Goal: Task Accomplishment & Management: Manage account settings

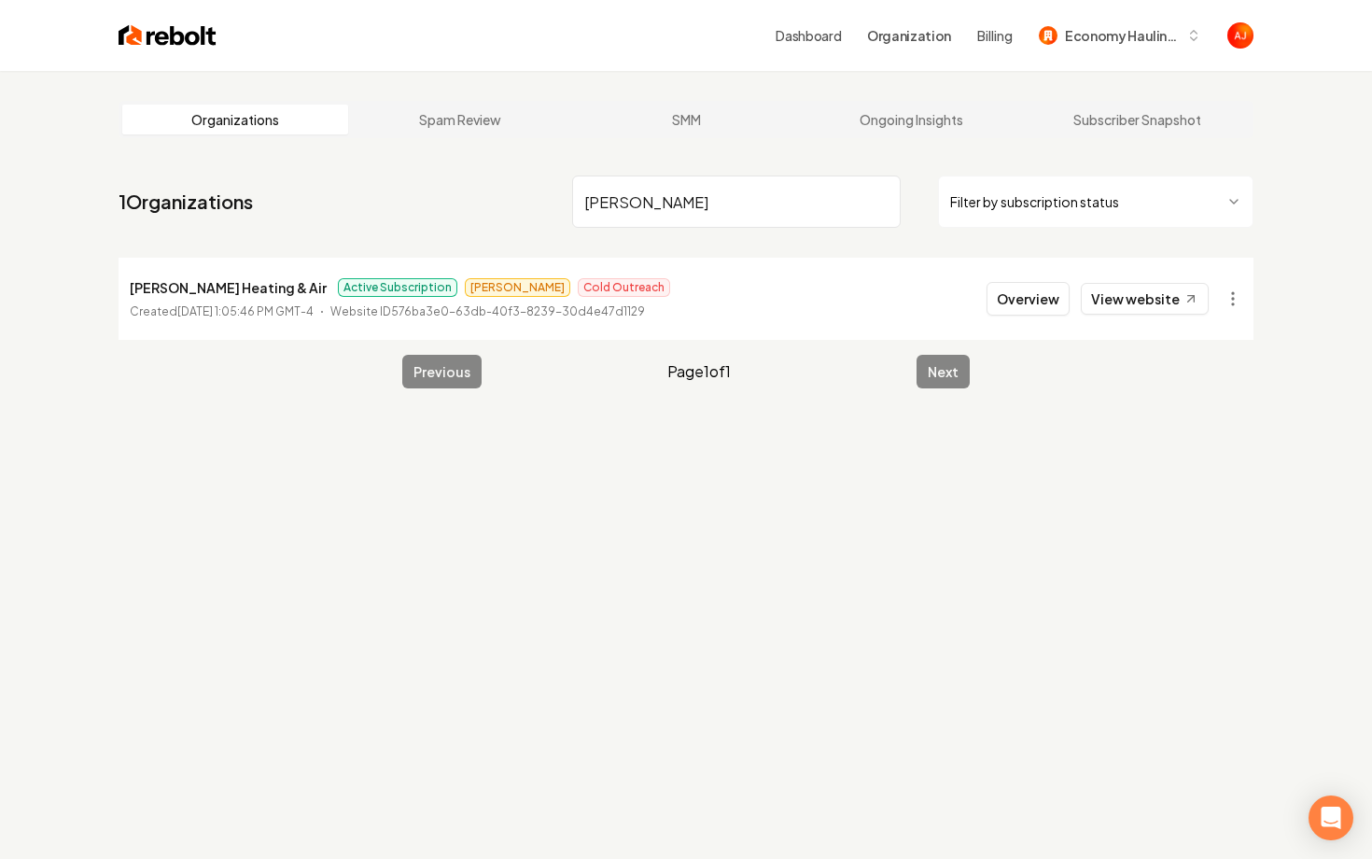
click at [1115, 315] on div "Overview View website" at bounding box center [1098, 299] width 222 height 34
click at [1117, 301] on link "View website" at bounding box center [1145, 299] width 128 height 32
drag, startPoint x: 647, startPoint y: 198, endPoint x: 483, endPoint y: 181, distance: 165.1
click at [501, 185] on nav "1 Organizations [PERSON_NAME] Filter by subscription status" at bounding box center [686, 209] width 1135 height 82
type input "renewabuilt"
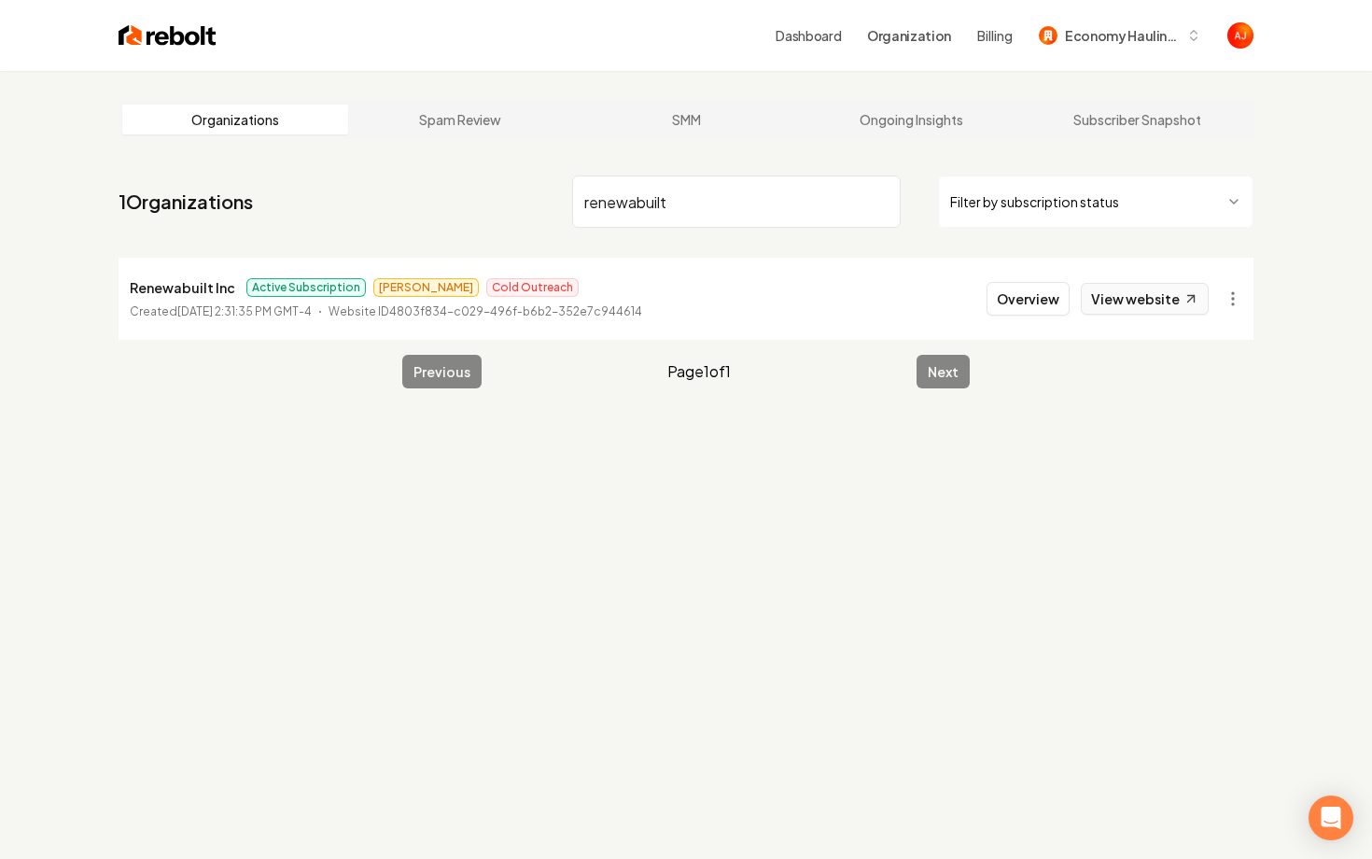
click at [1148, 296] on link "View website" at bounding box center [1145, 299] width 128 height 32
click at [1002, 293] on button "Overview" at bounding box center [1028, 299] width 83 height 34
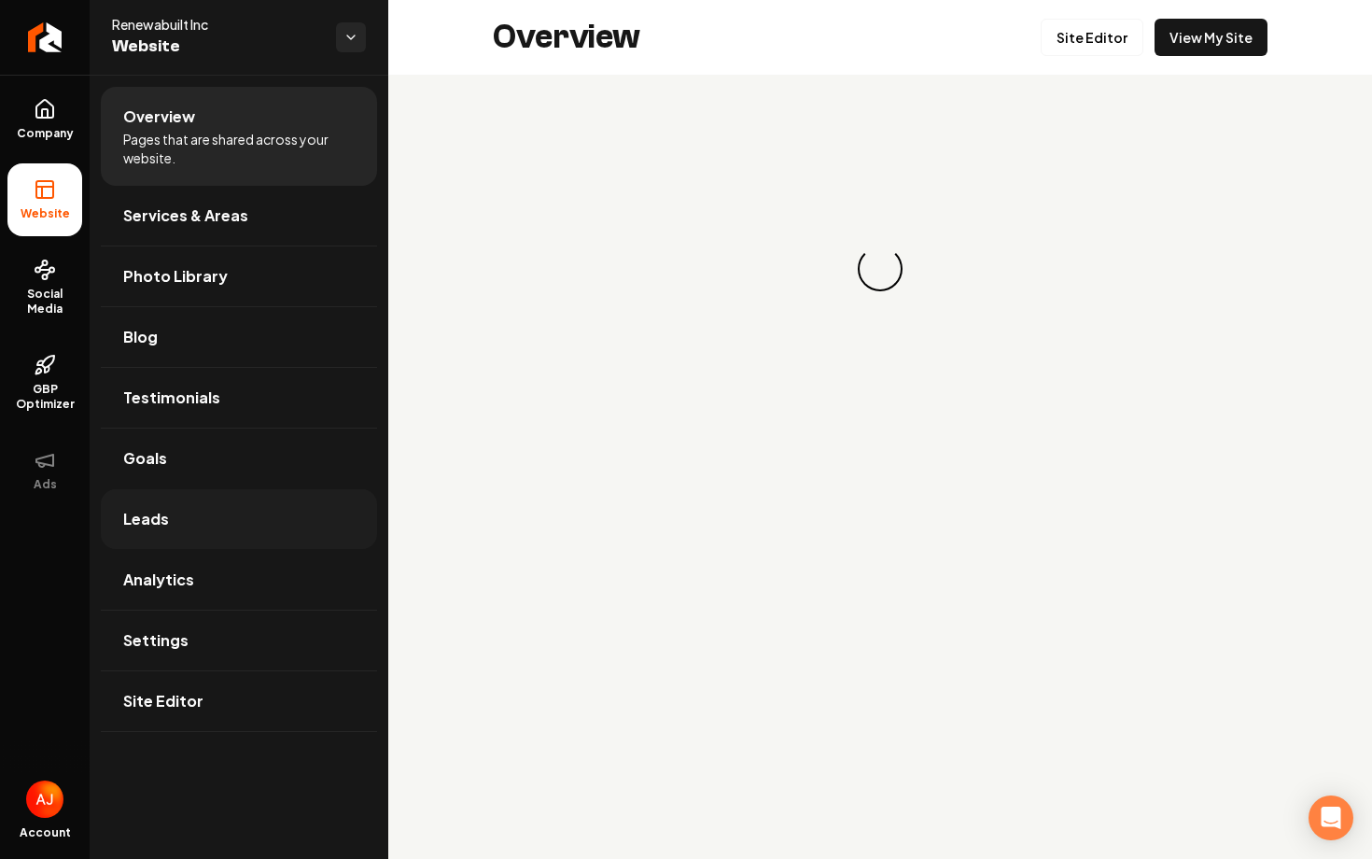
click at [150, 499] on link "Leads" at bounding box center [239, 519] width 276 height 60
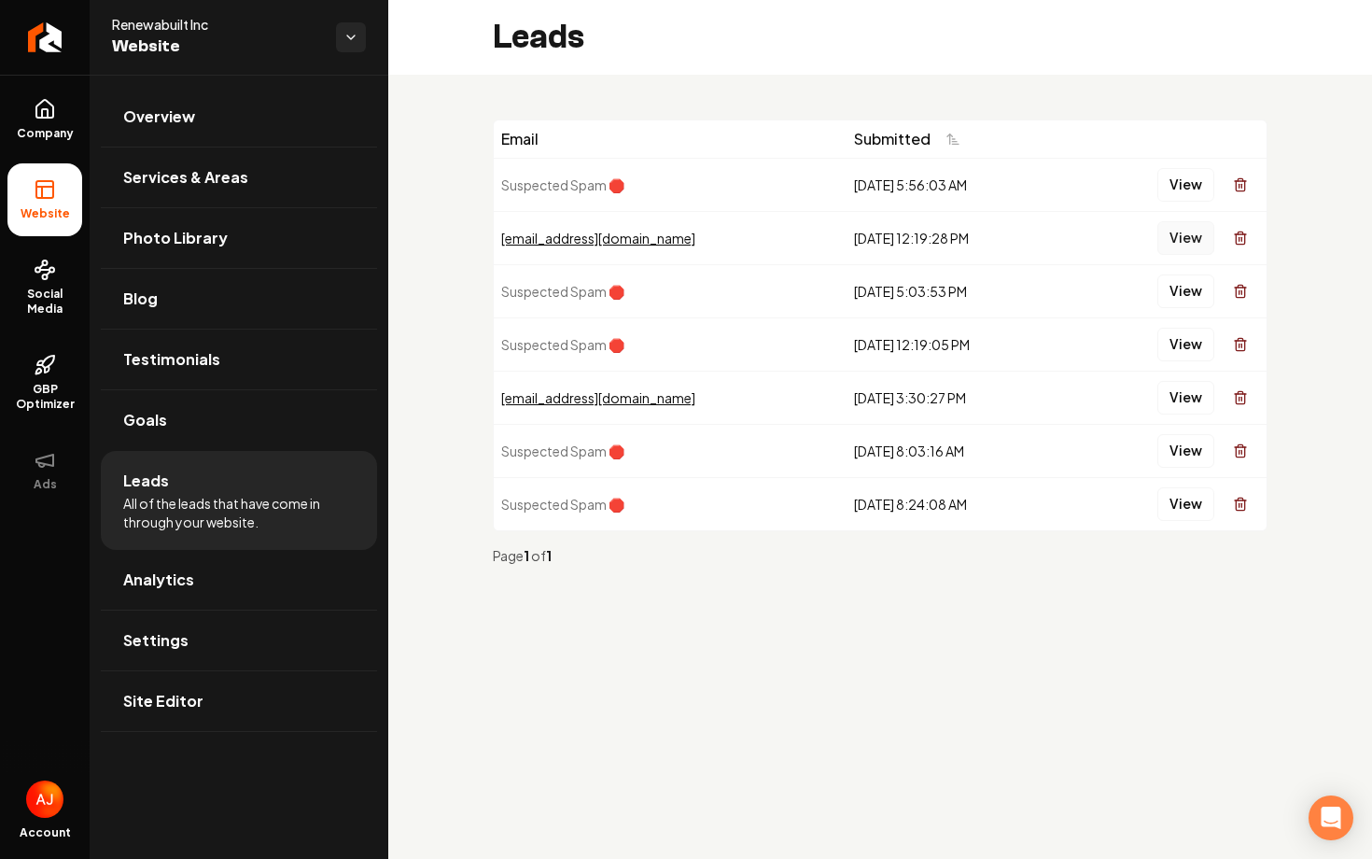
click at [1202, 229] on button "View" at bounding box center [1185, 238] width 57 height 34
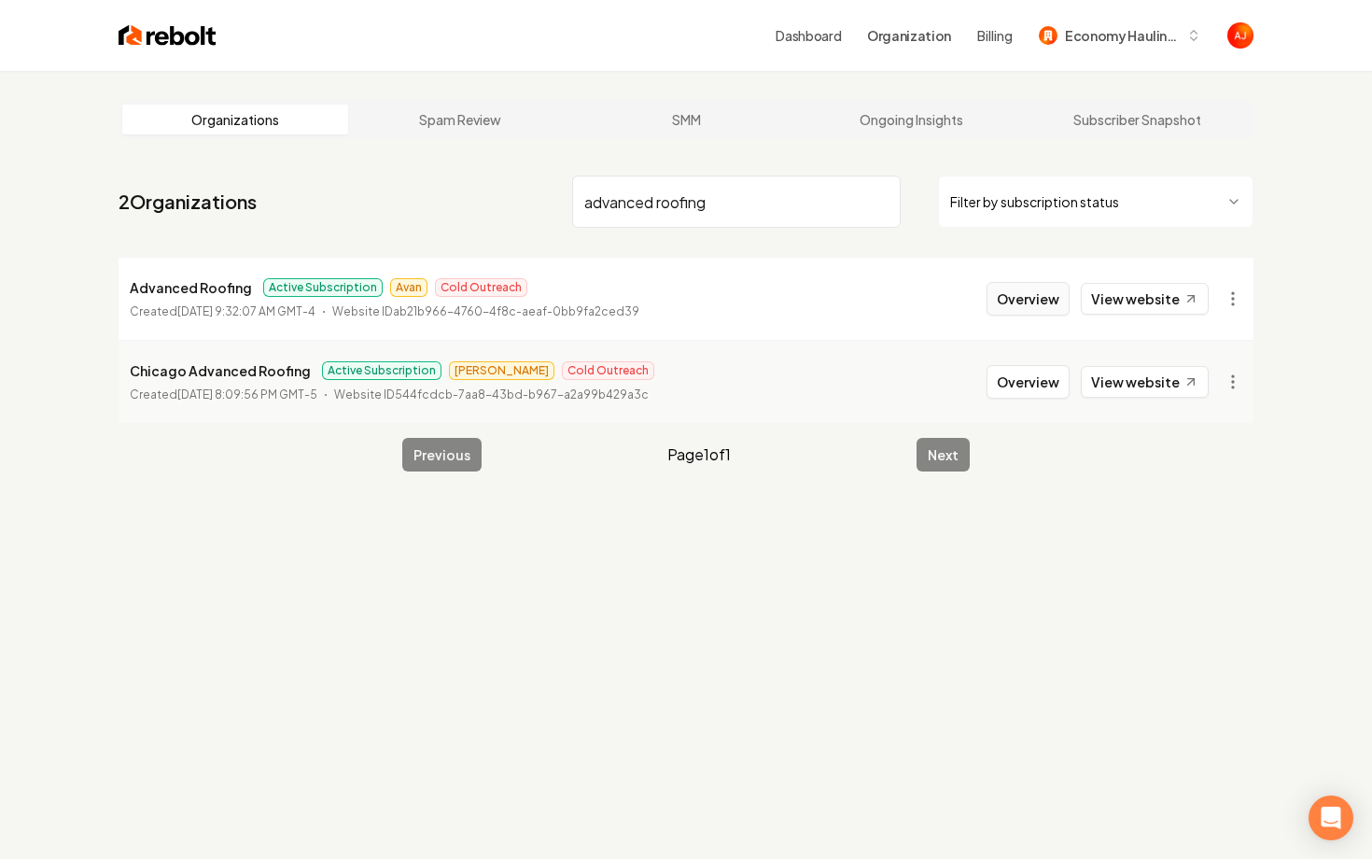
type input "advanced roofing"
click at [1009, 304] on button "Overview" at bounding box center [1028, 299] width 83 height 34
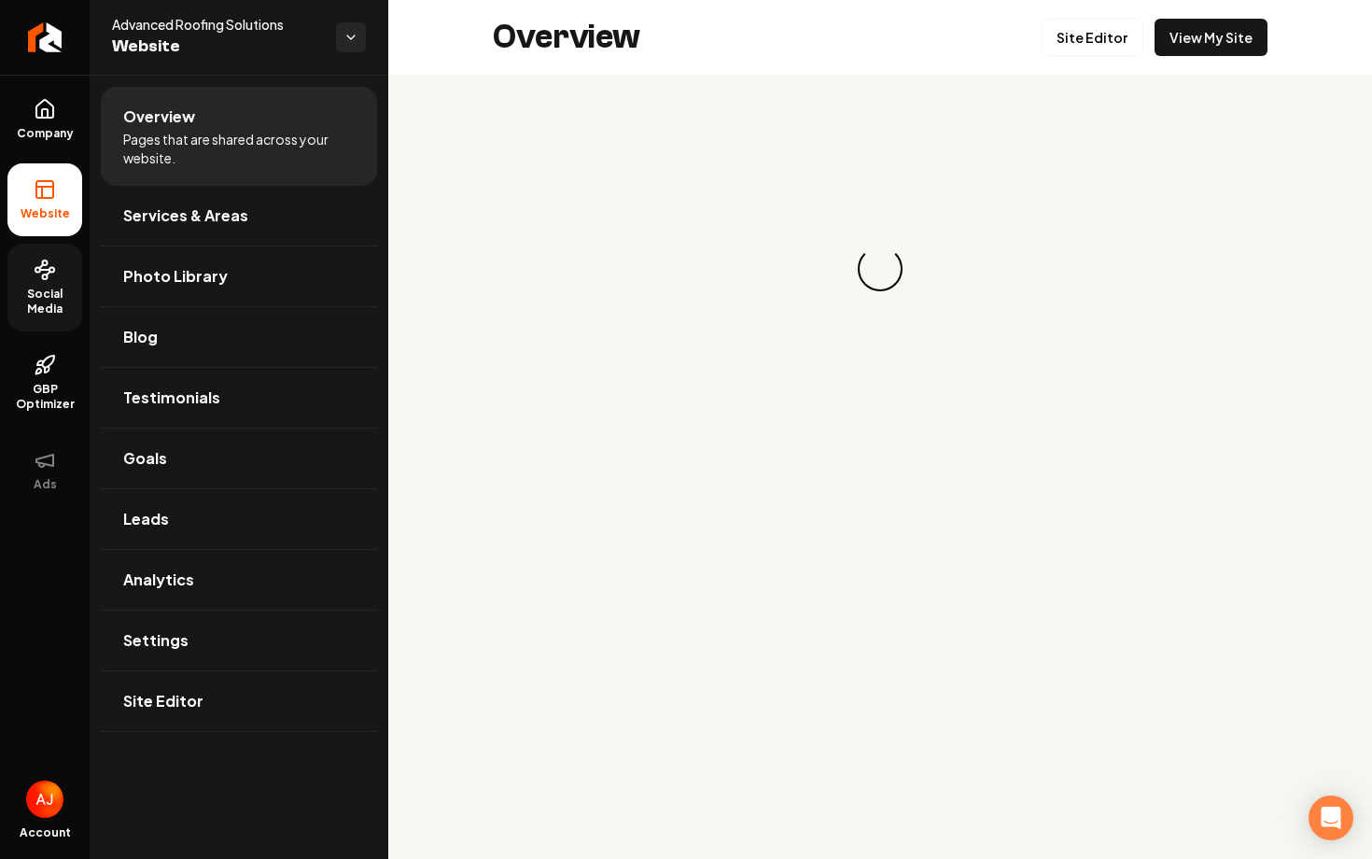
click at [29, 303] on span "Social Media" at bounding box center [44, 302] width 75 height 30
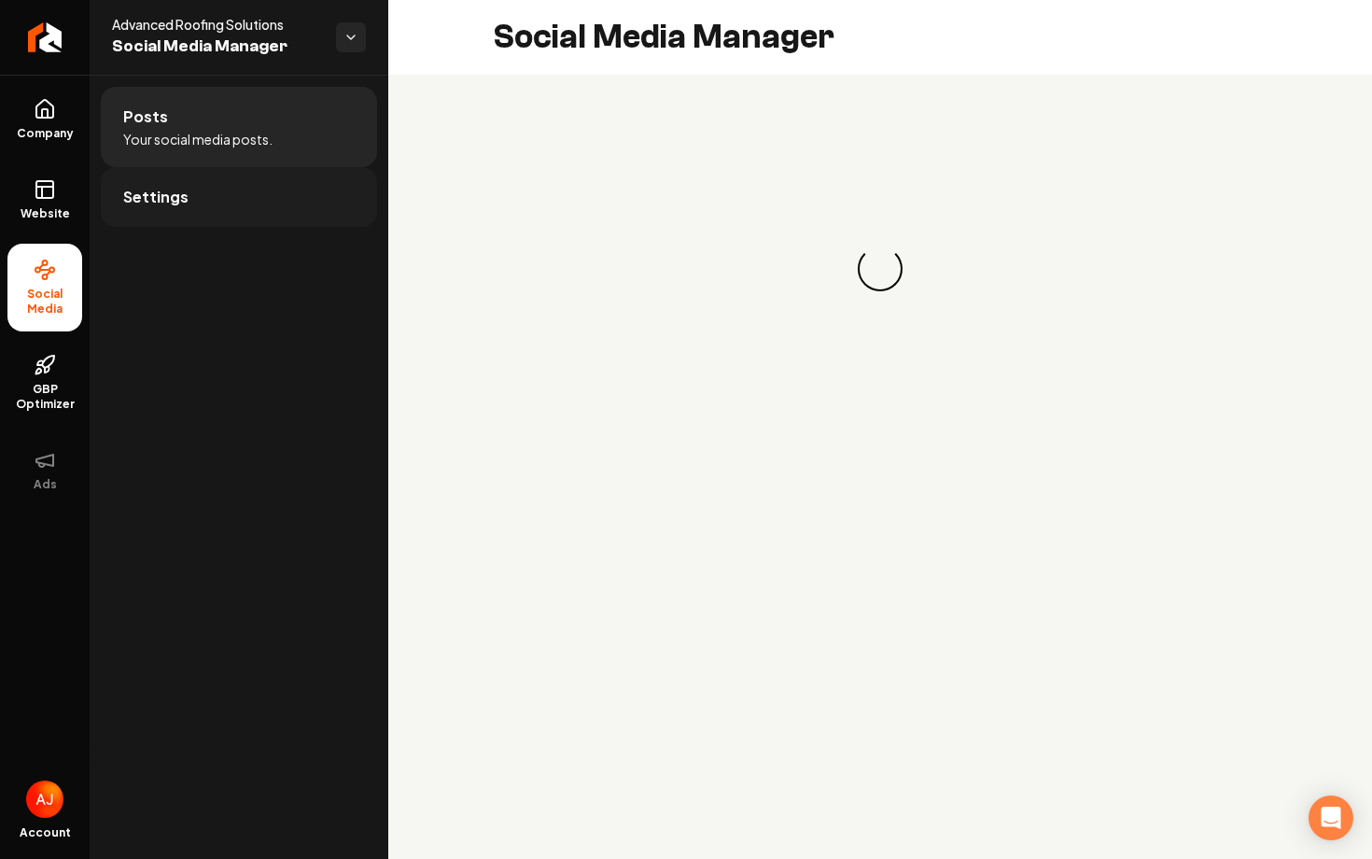
click at [232, 205] on link "Settings" at bounding box center [239, 197] width 276 height 60
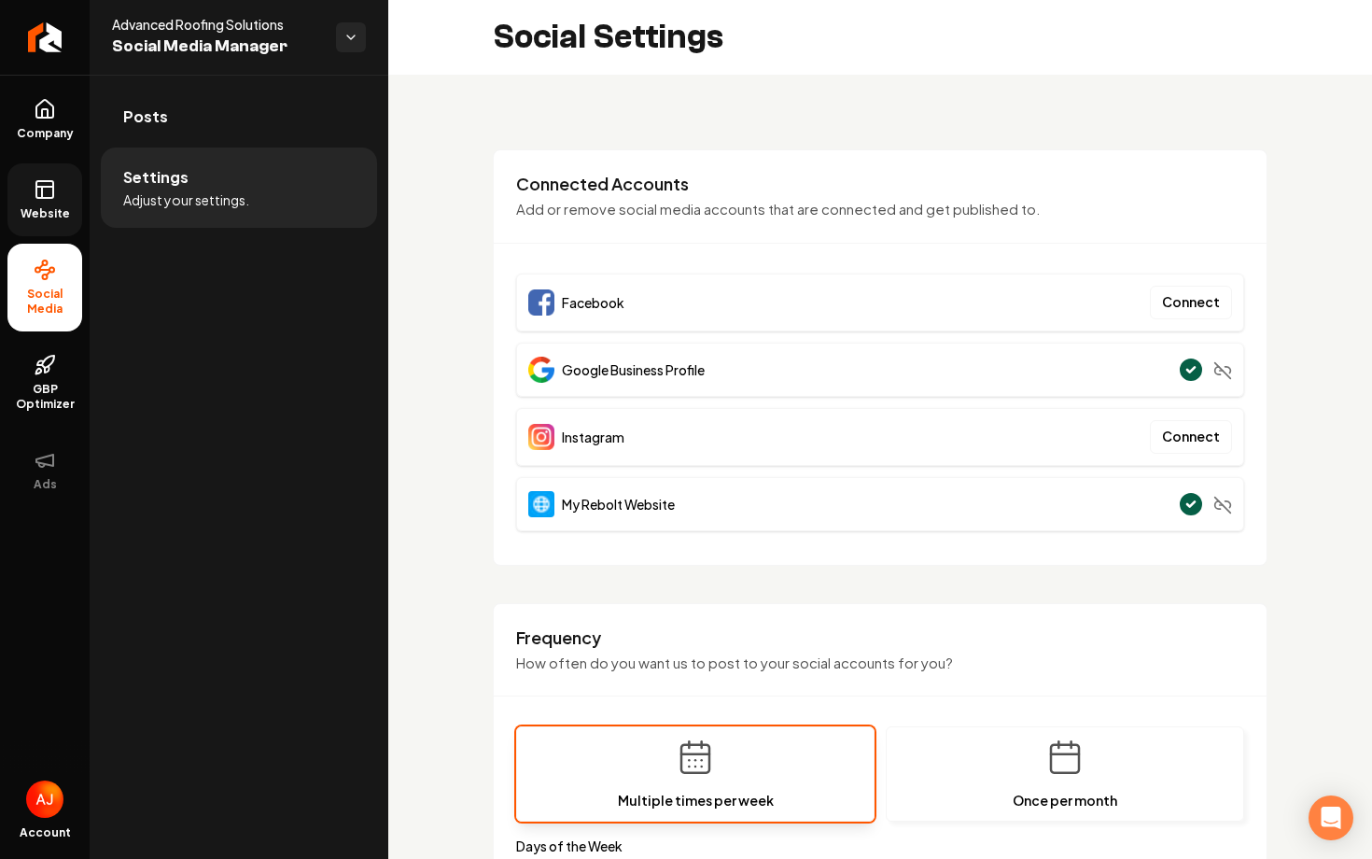
click at [61, 189] on link "Website" at bounding box center [44, 199] width 75 height 73
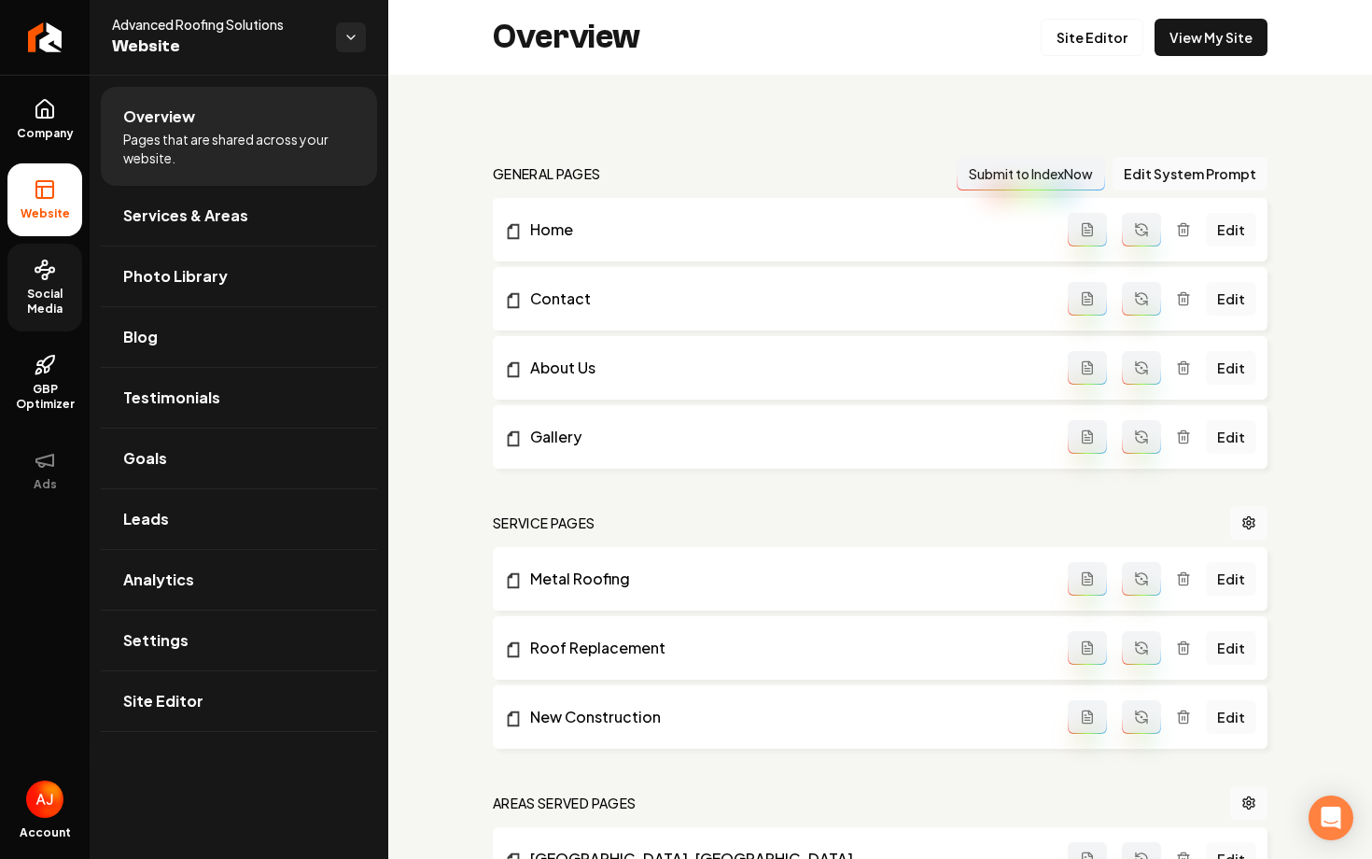
click at [46, 288] on span "Social Media" at bounding box center [44, 302] width 75 height 30
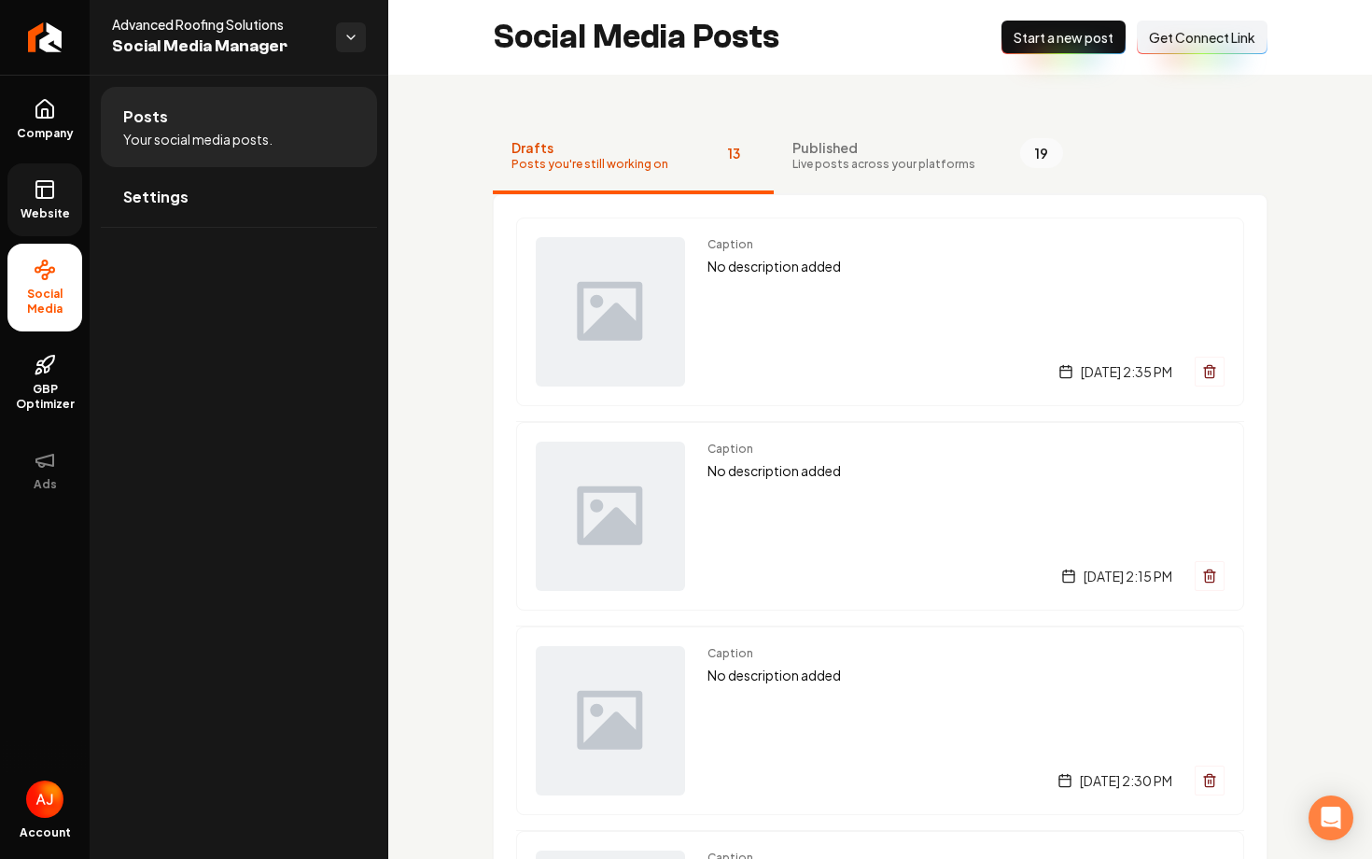
click at [1028, 34] on span "Start a new post" at bounding box center [1064, 37] width 100 height 19
click at [1015, 48] on button "New Post Start a new post" at bounding box center [1064, 38] width 124 height 34
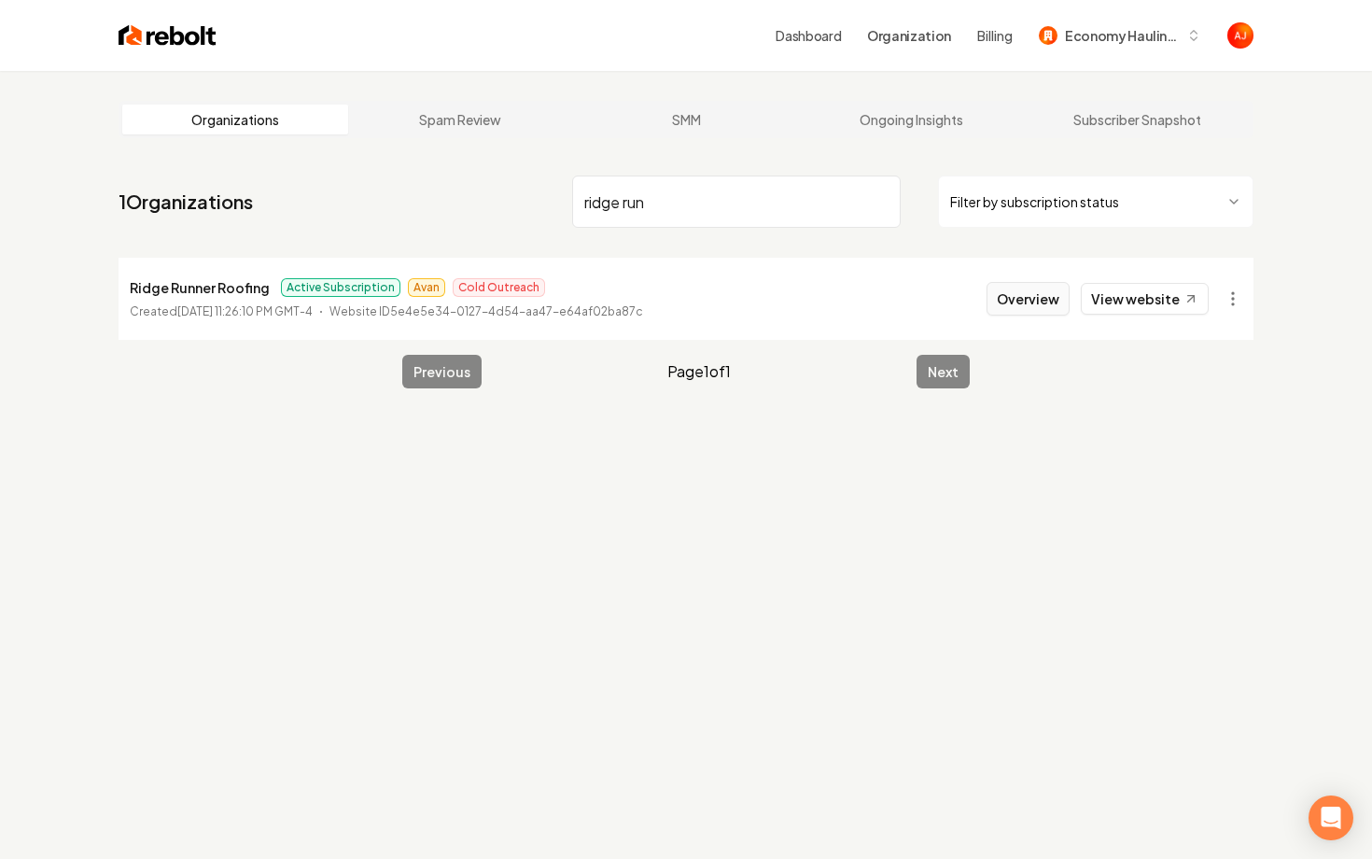
type input "ridge run"
click at [1002, 306] on button "Overview" at bounding box center [1028, 299] width 83 height 34
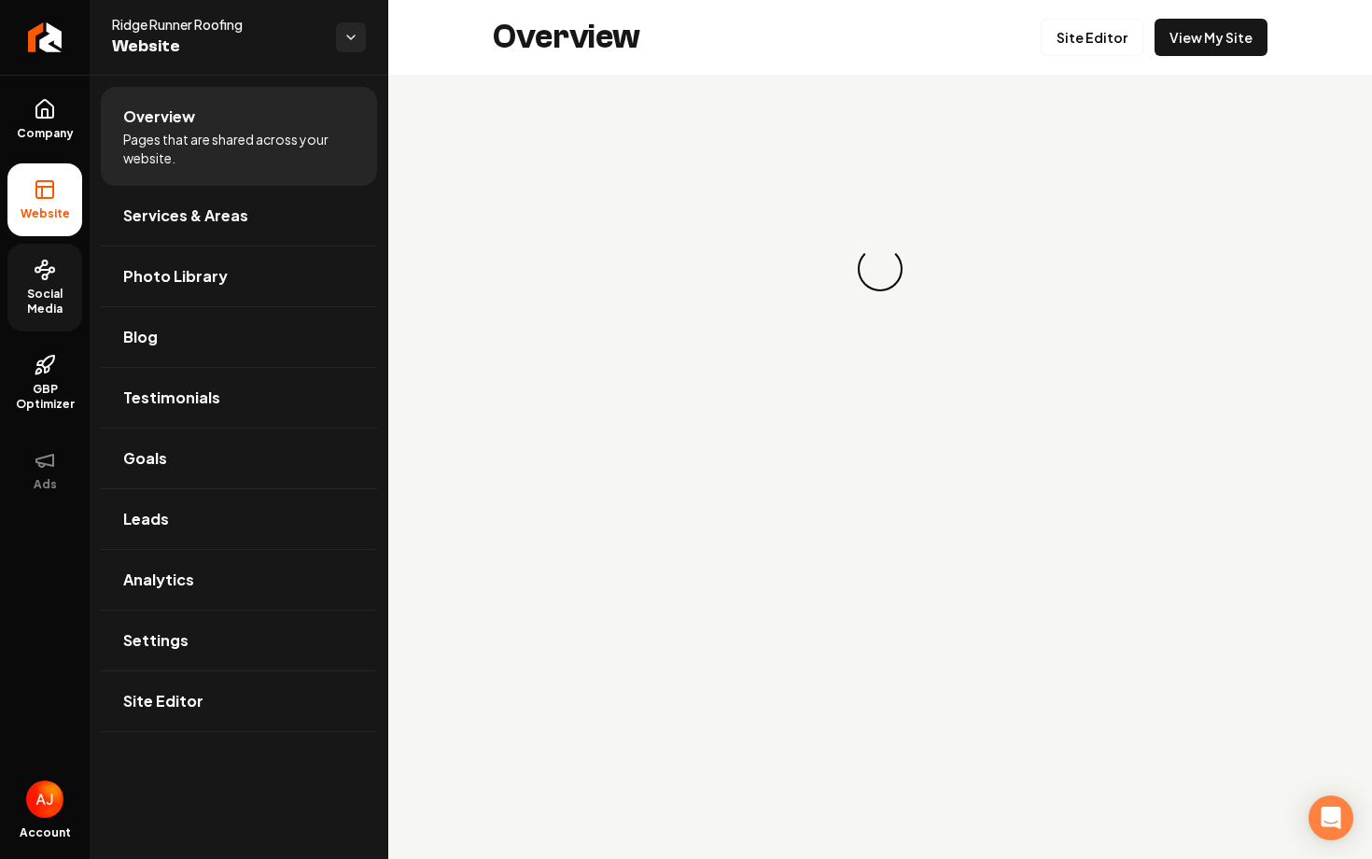
click at [27, 290] on span "Social Media" at bounding box center [44, 302] width 75 height 30
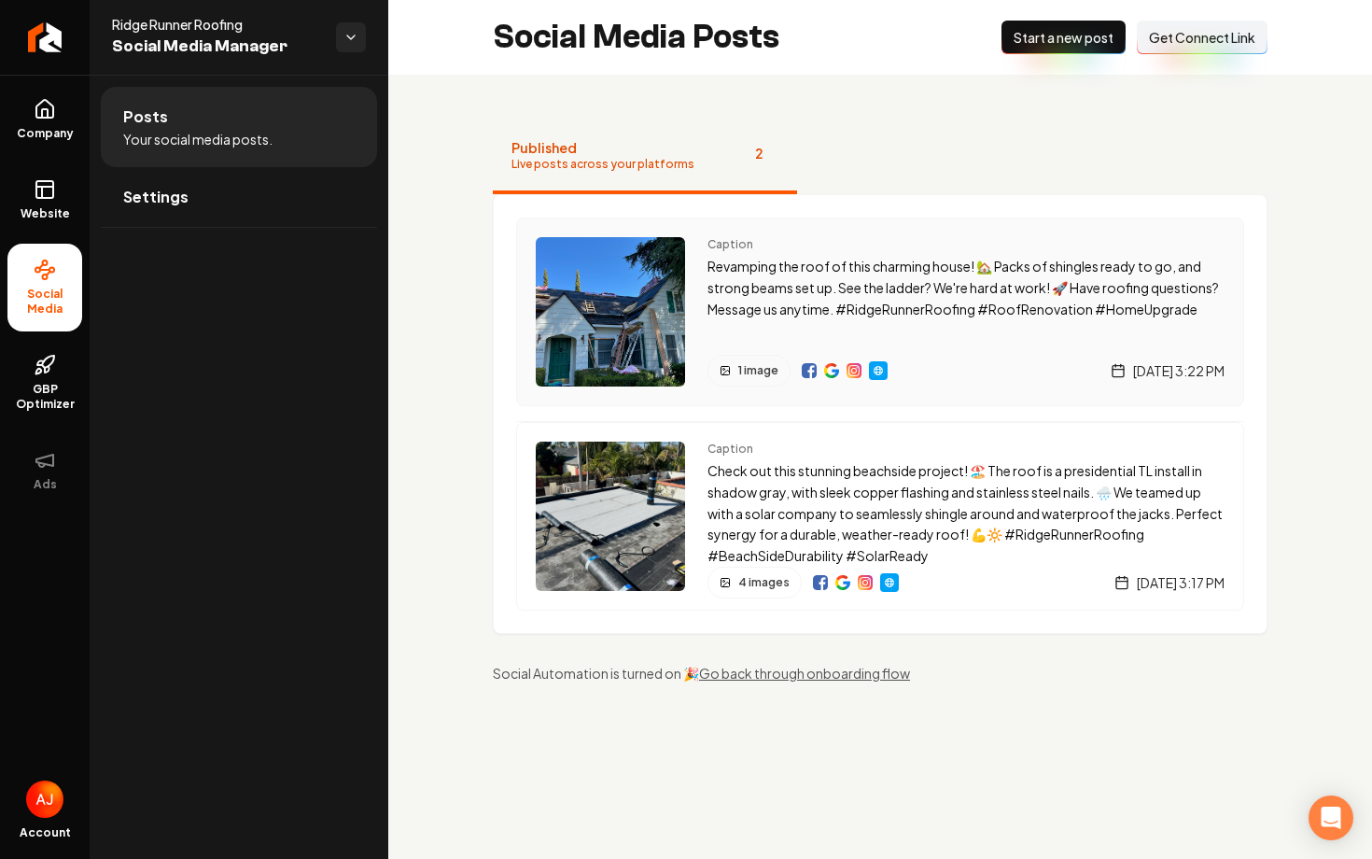
click at [831, 364] on img "Main content area" at bounding box center [831, 370] width 15 height 15
click at [858, 372] on img "Main content area" at bounding box center [854, 370] width 15 height 15
click at [224, 200] on link "Settings" at bounding box center [239, 197] width 276 height 60
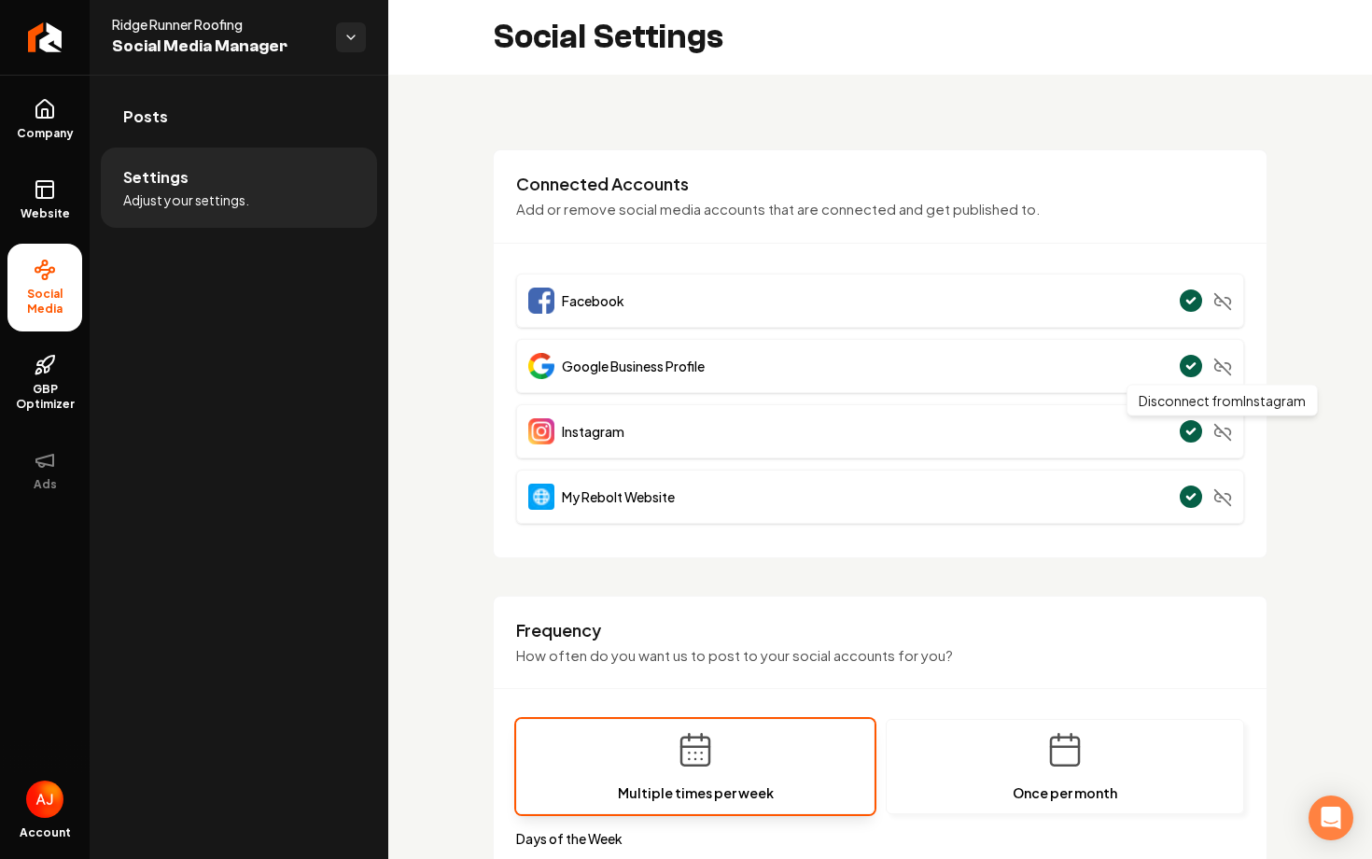
click at [1221, 433] on icon "Main content area" at bounding box center [1222, 432] width 19 height 19
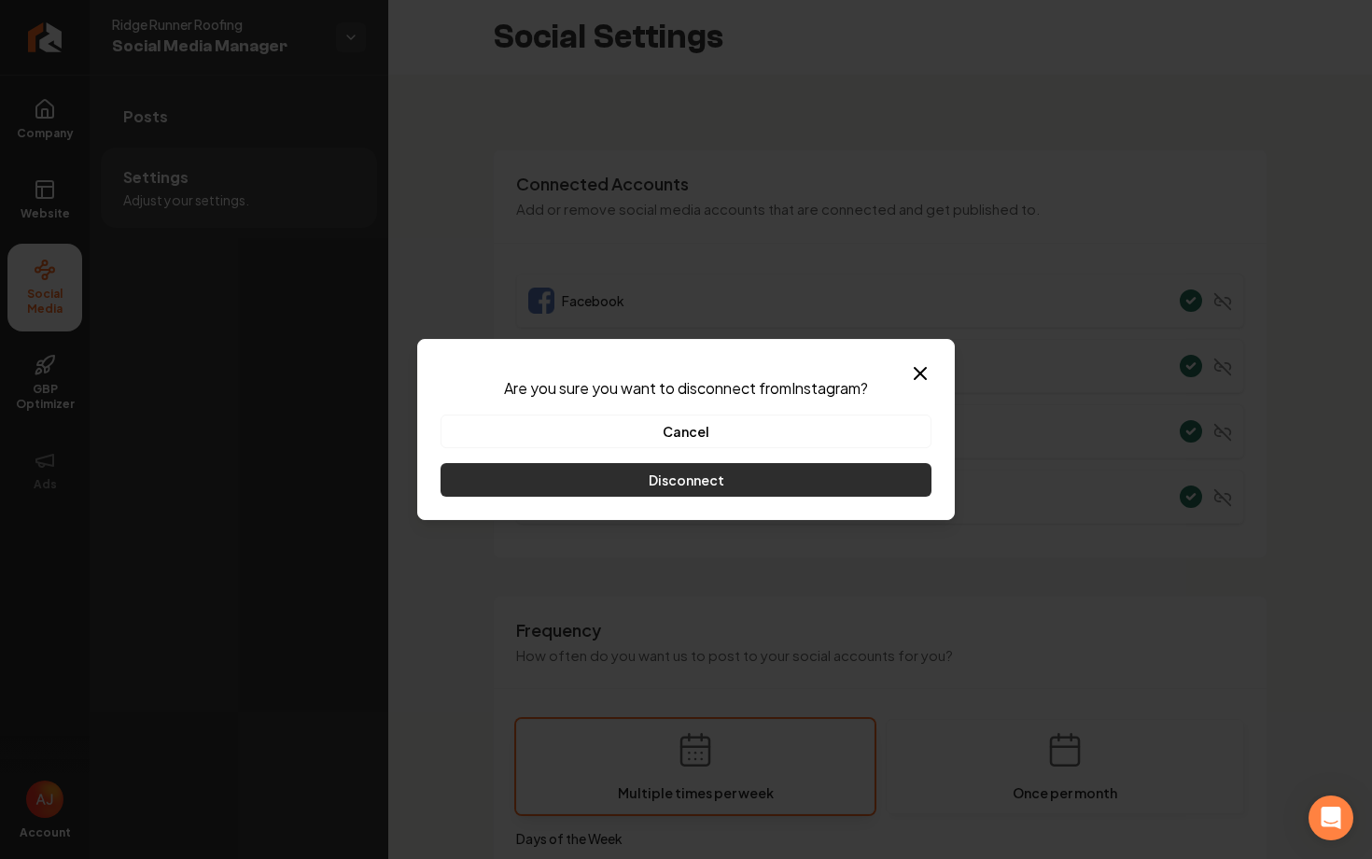
click at [680, 487] on button "Disconnect" at bounding box center [686, 480] width 491 height 34
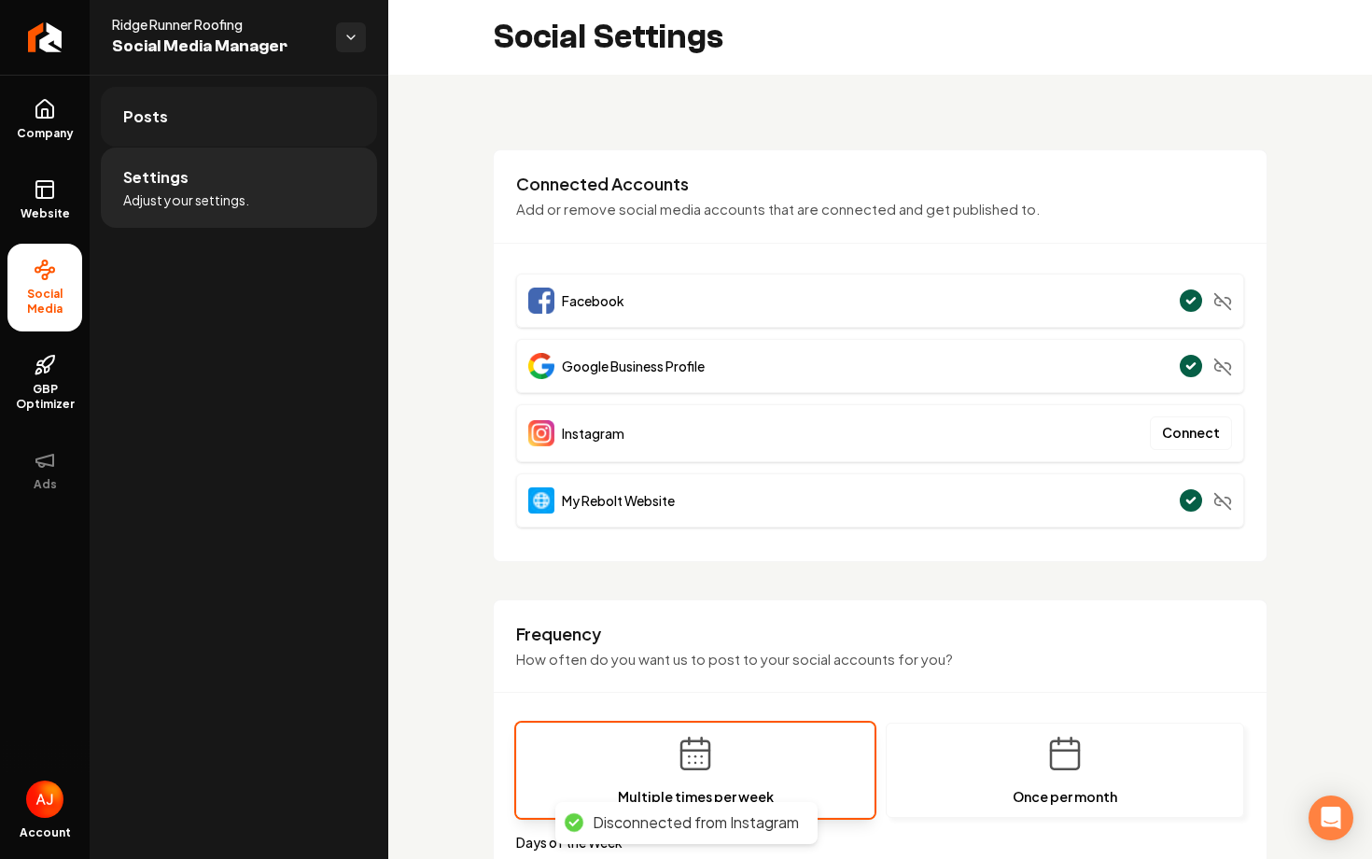
click at [240, 116] on link "Posts" at bounding box center [239, 117] width 276 height 60
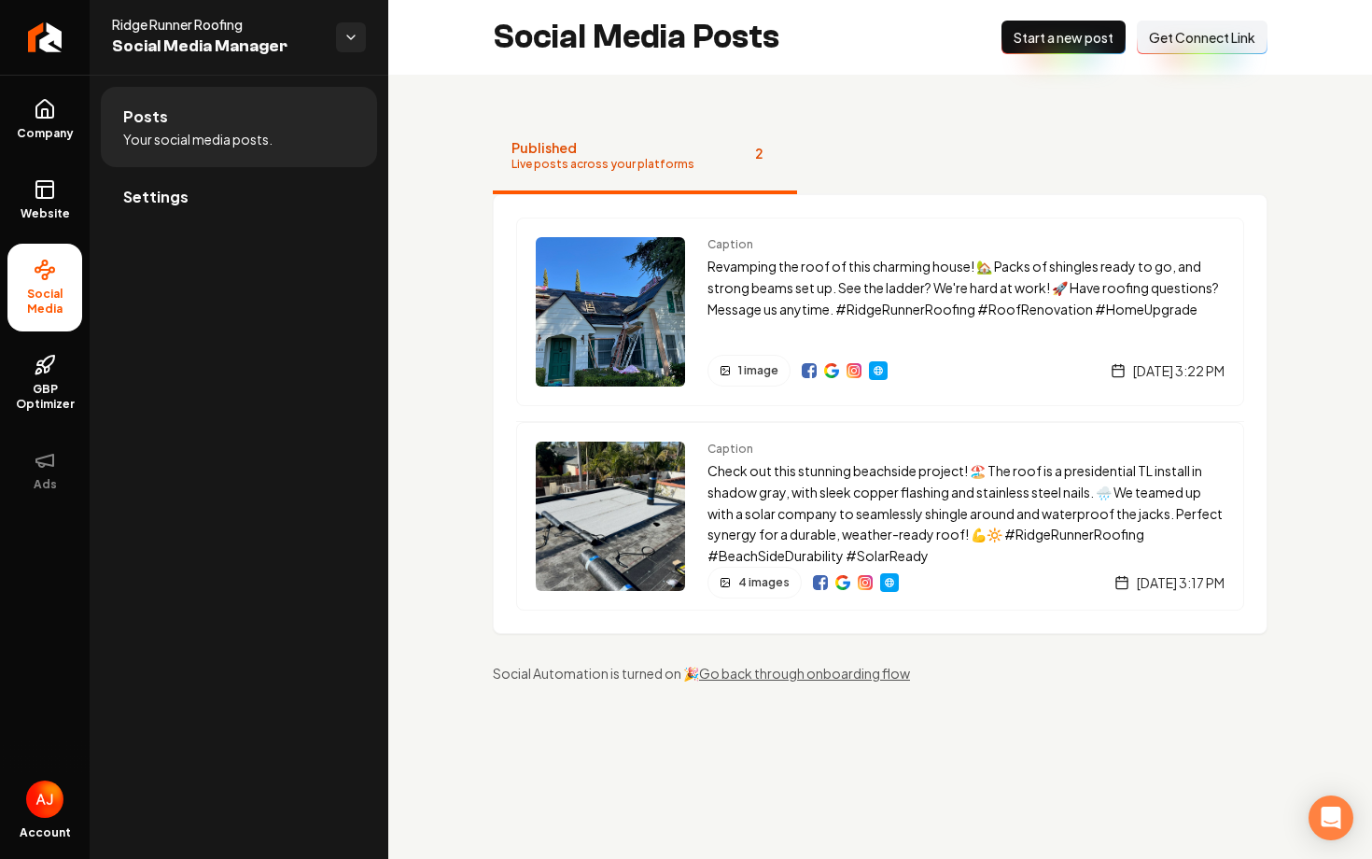
click at [1176, 49] on button "Connect Link Get Connect Link" at bounding box center [1202, 38] width 131 height 34
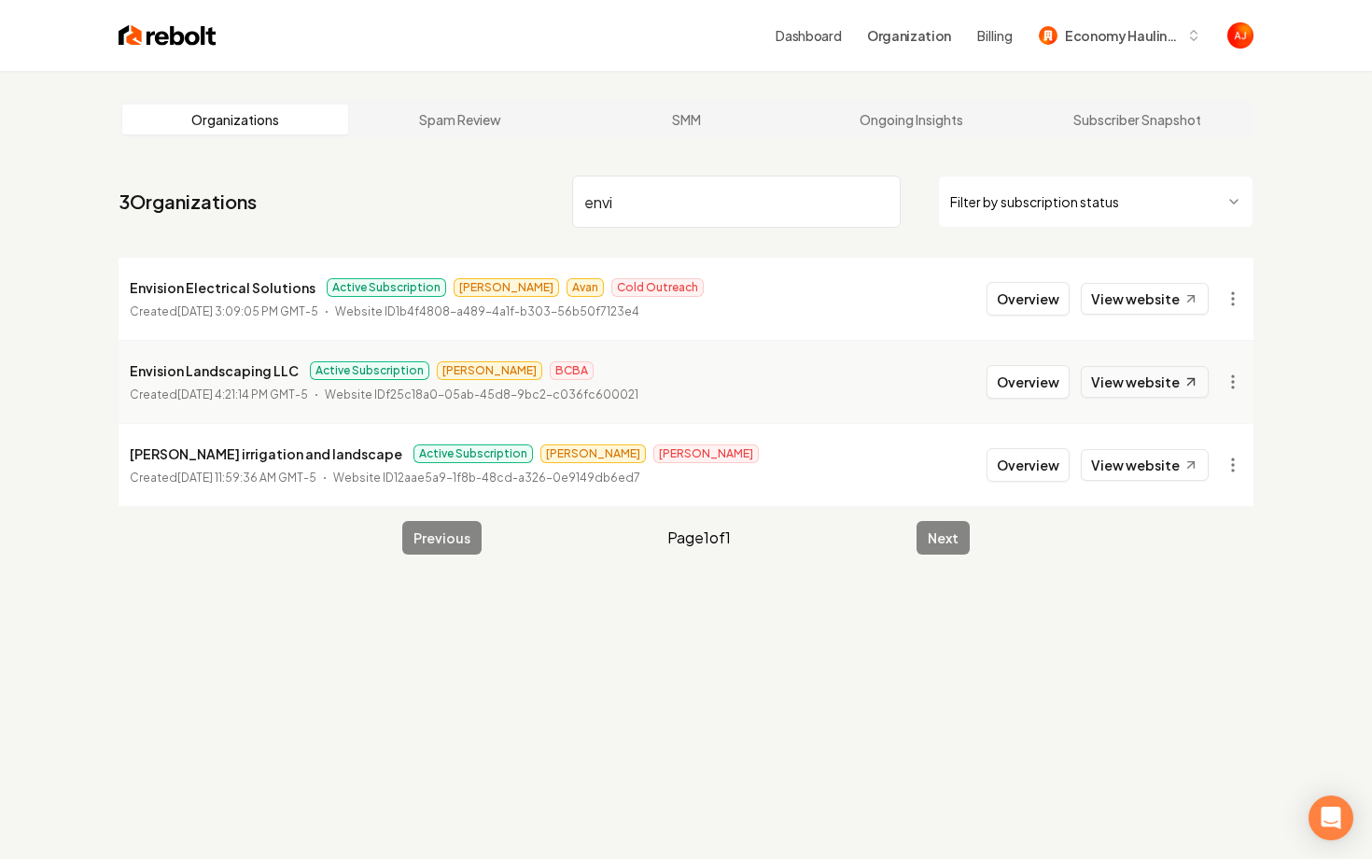
type input "envi"
click at [1116, 382] on link "View website" at bounding box center [1145, 382] width 128 height 32
click at [1003, 389] on button "Overview" at bounding box center [1028, 382] width 83 height 34
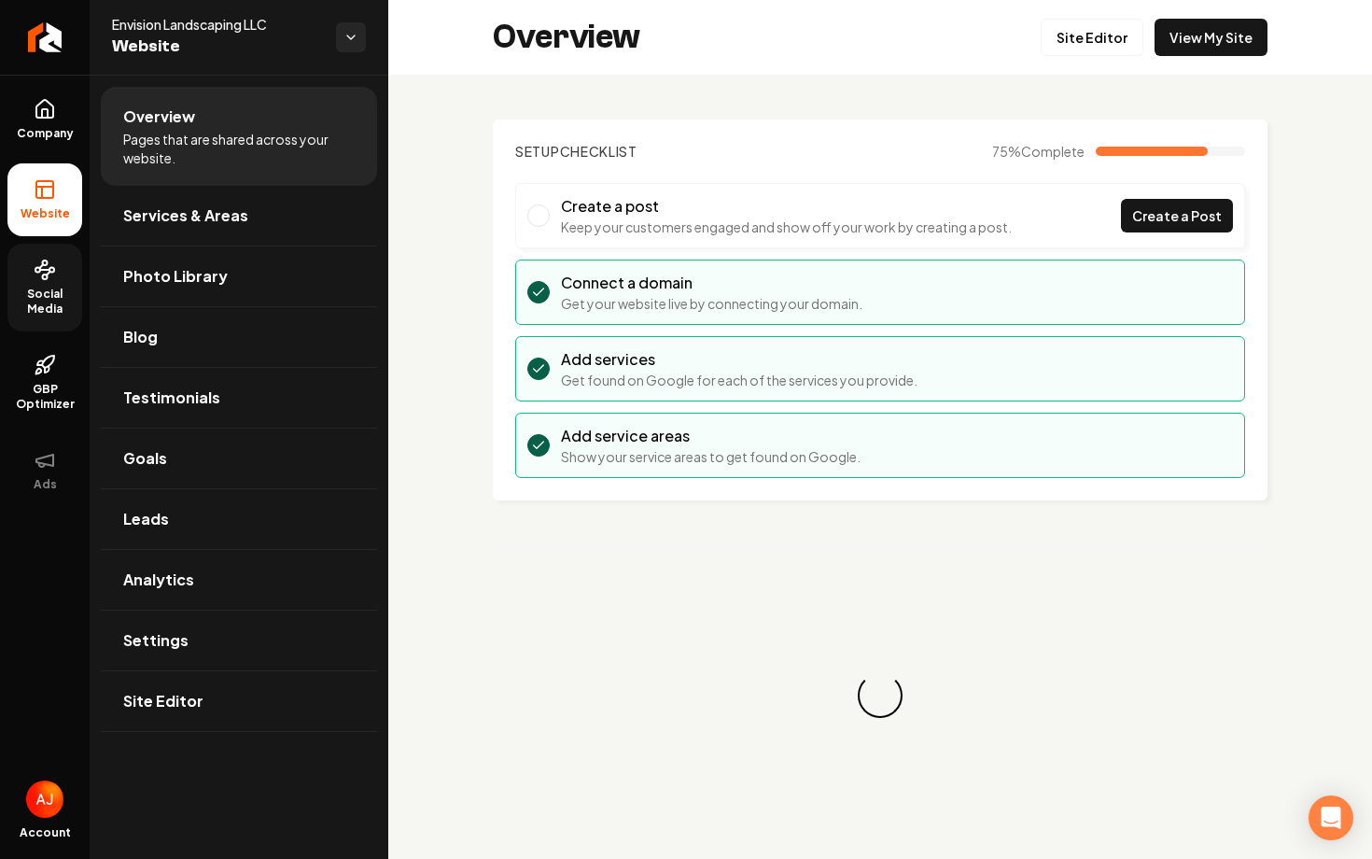
click at [68, 291] on span "Social Media" at bounding box center [44, 302] width 75 height 30
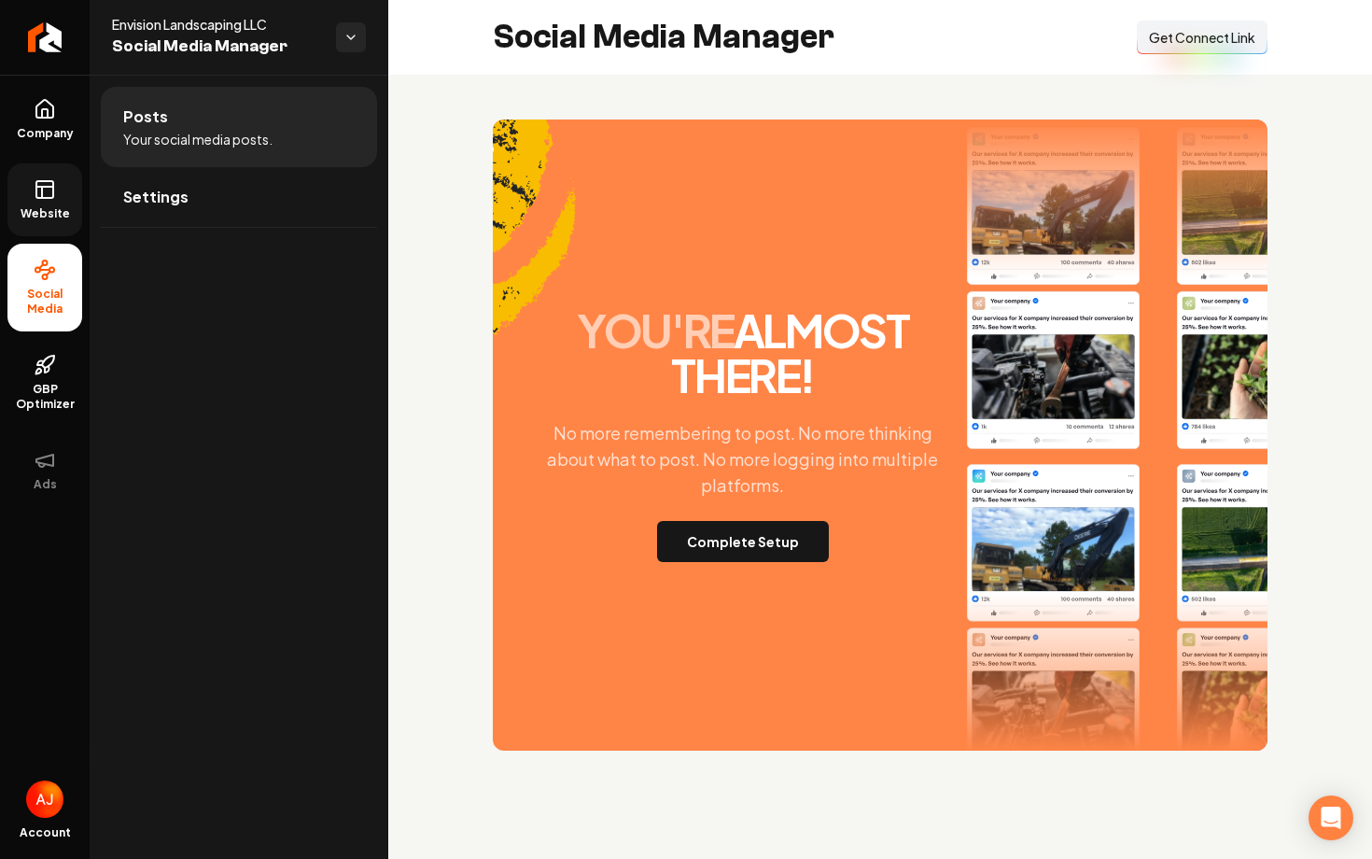
click at [66, 216] on span "Website" at bounding box center [45, 213] width 64 height 15
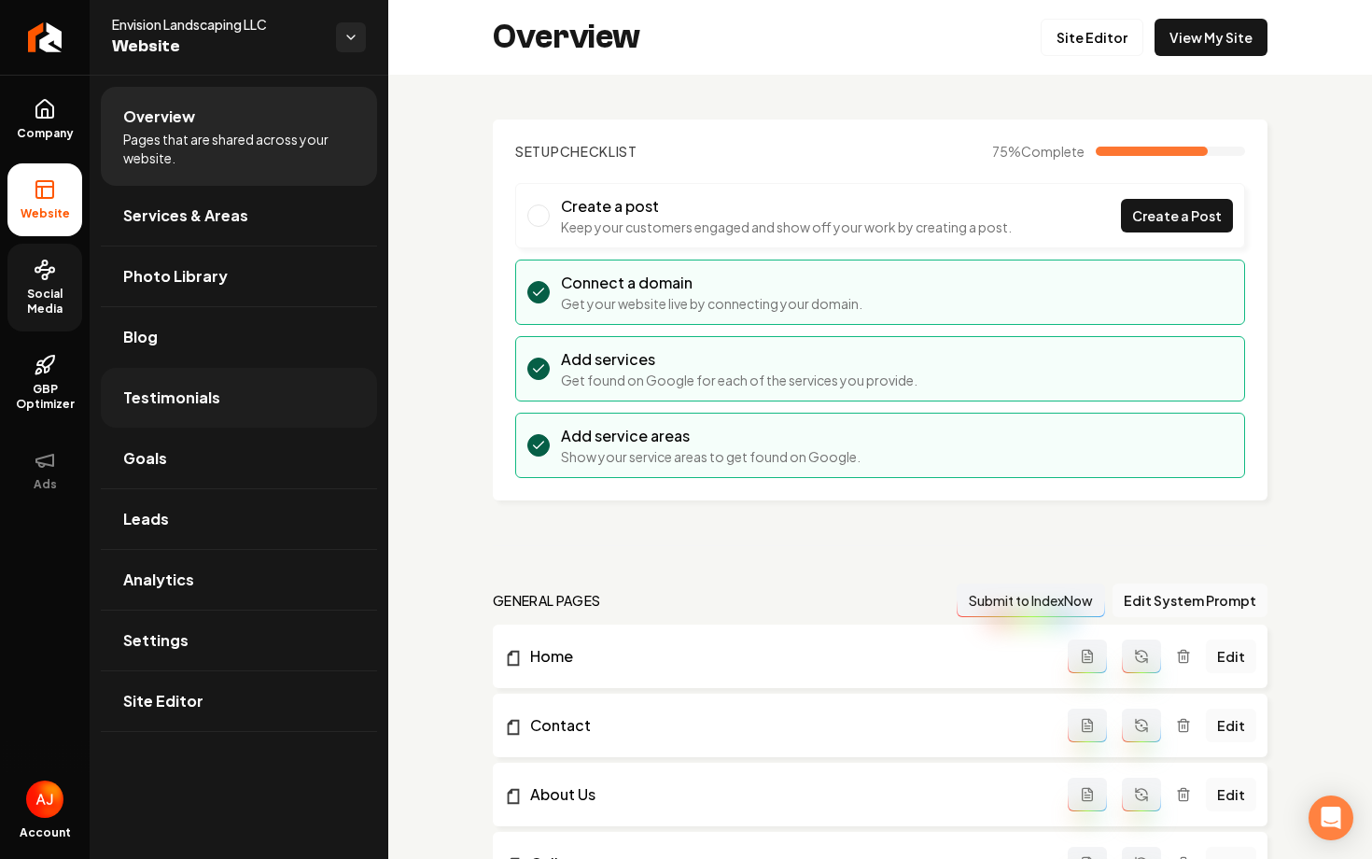
click at [202, 407] on span "Testimonials" at bounding box center [171, 397] width 97 height 22
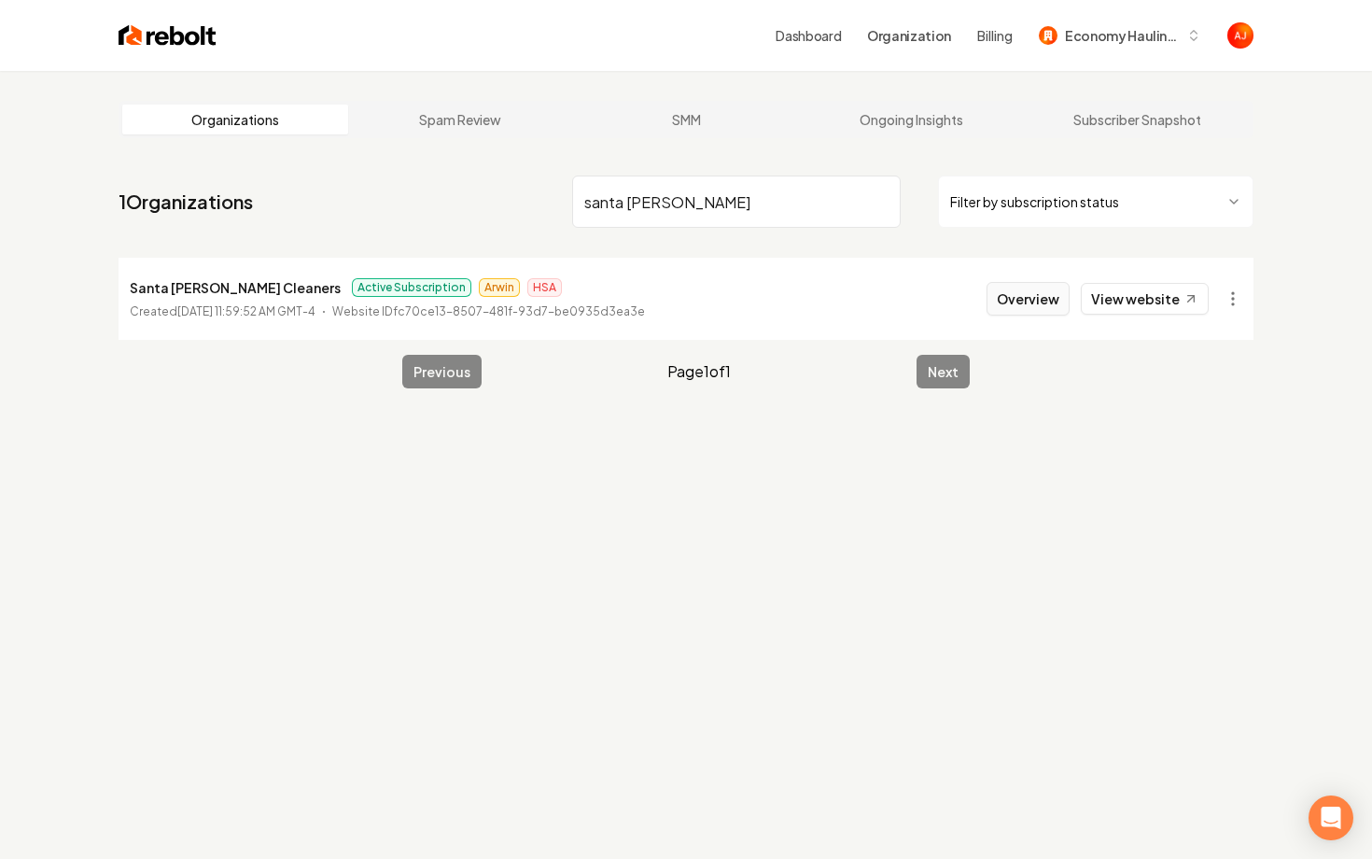
type input "santa [PERSON_NAME]"
click at [1023, 293] on button "Overview" at bounding box center [1028, 299] width 83 height 34
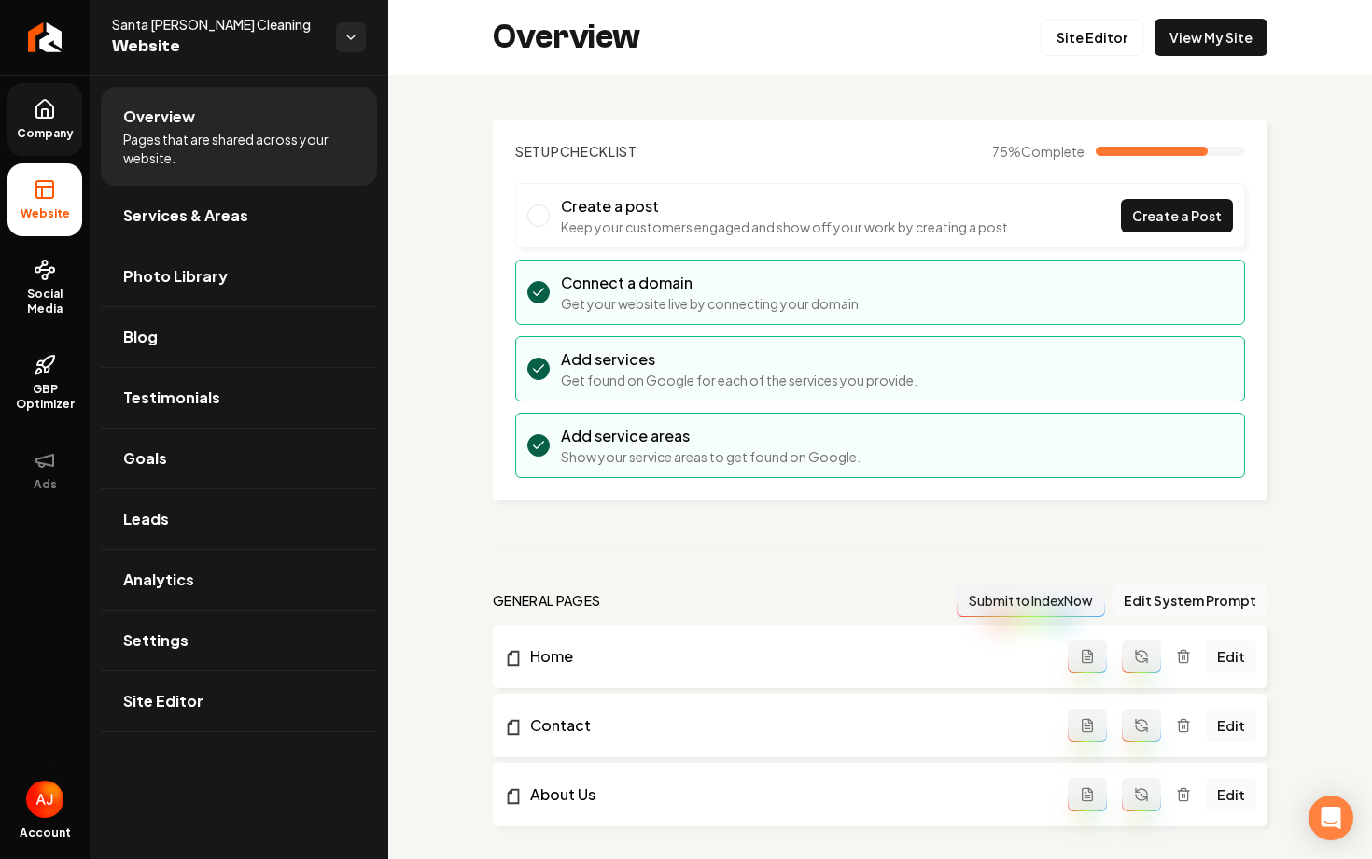
click at [32, 127] on span "Company" at bounding box center [45, 133] width 72 height 15
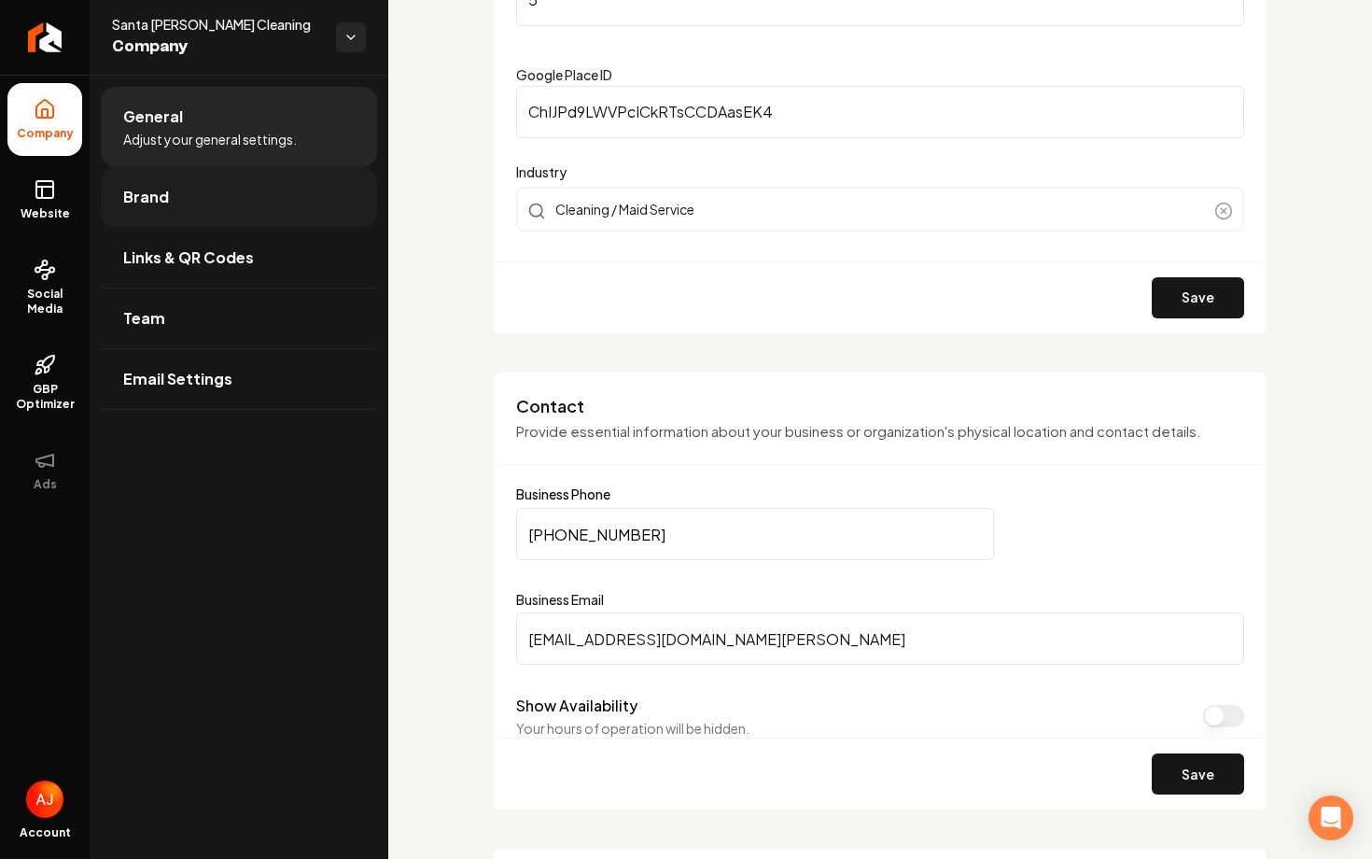
click at [250, 188] on link "Brand" at bounding box center [239, 197] width 276 height 60
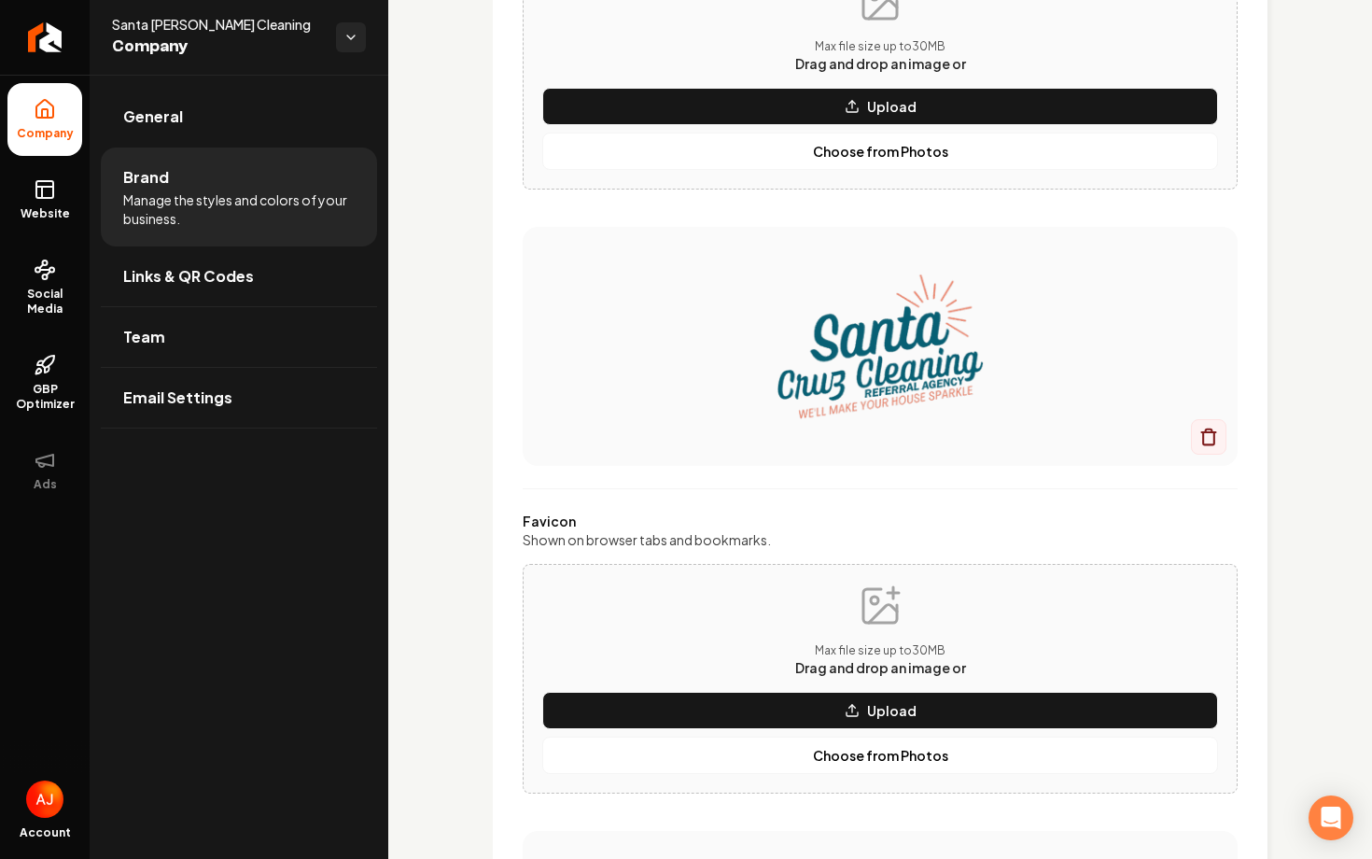
scroll to position [302, 0]
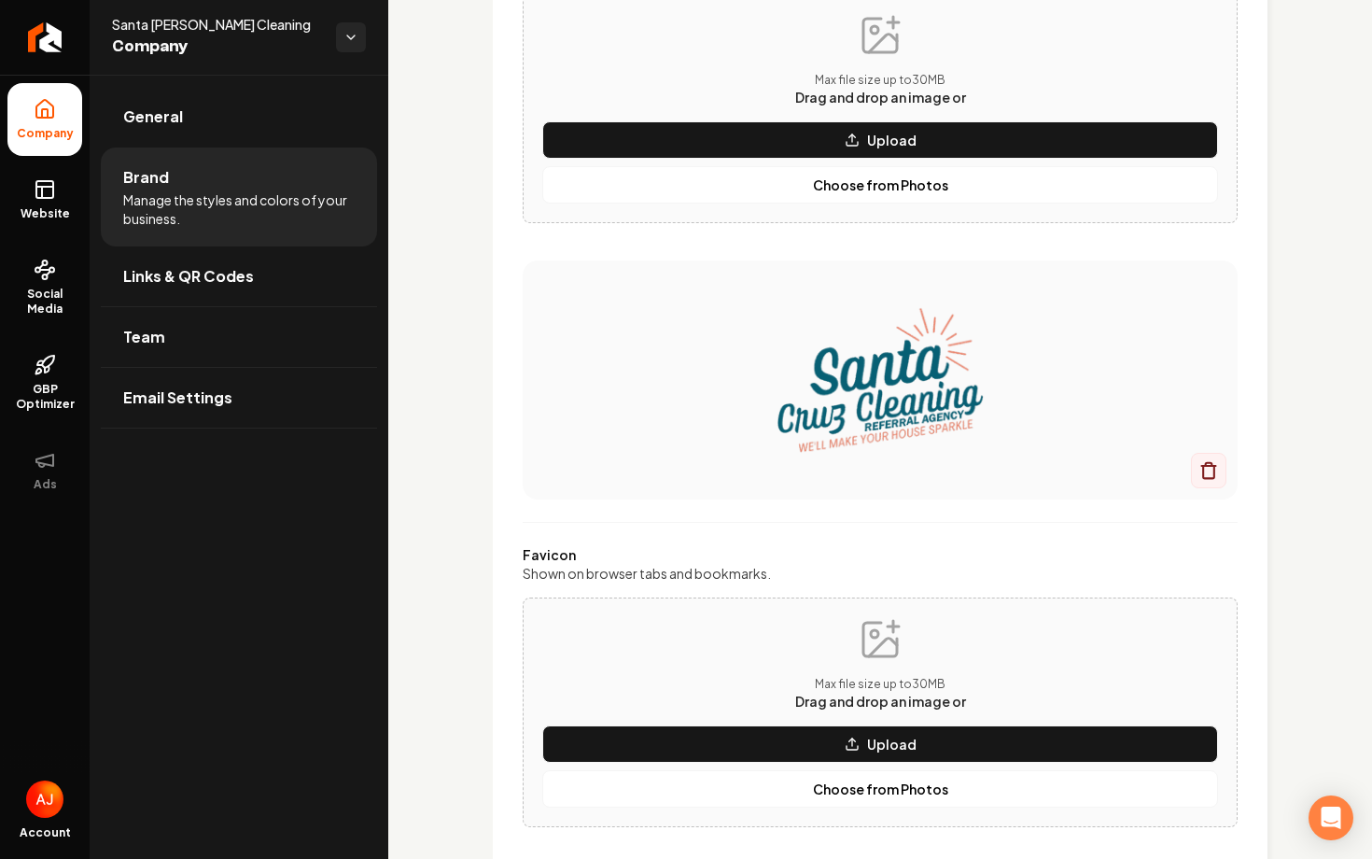
click at [839, 394] on img "Main content area" at bounding box center [880, 379] width 640 height 149
